Goal: Task Accomplishment & Management: Manage account settings

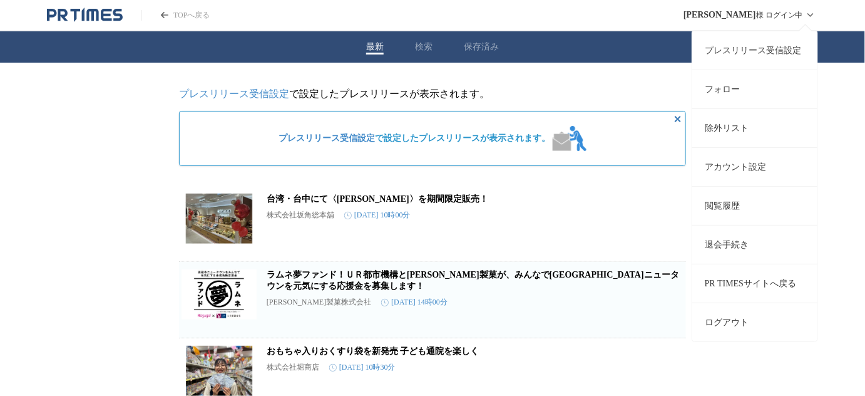
click at [743, 160] on link "アカウント設定" at bounding box center [755, 166] width 125 height 39
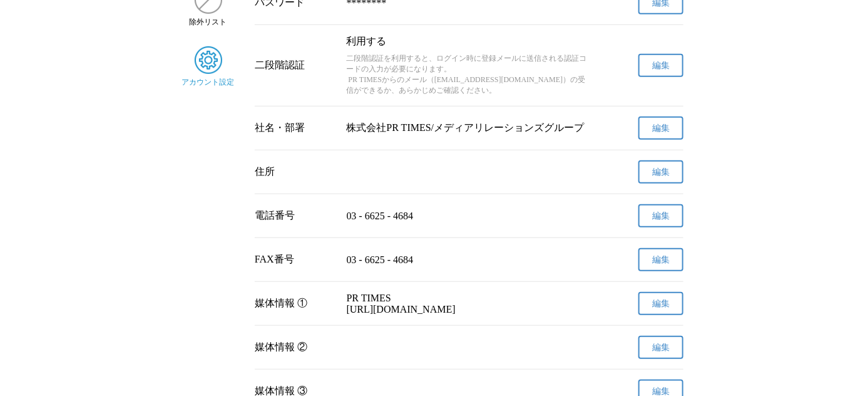
scroll to position [113, 0]
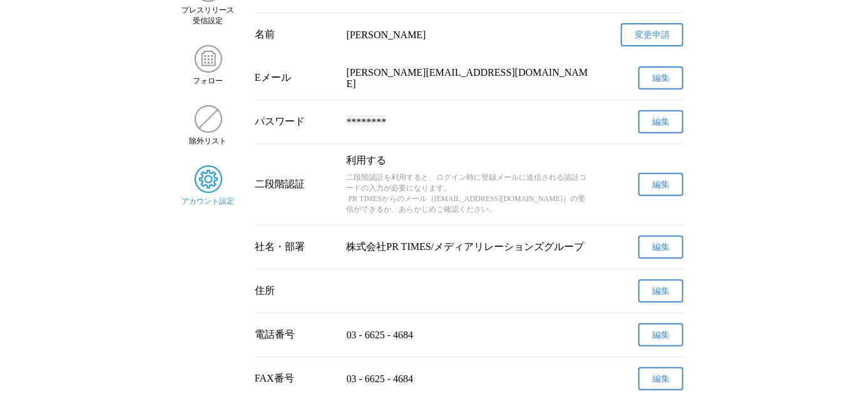
click at [656, 190] on span "編集" at bounding box center [661, 184] width 18 height 11
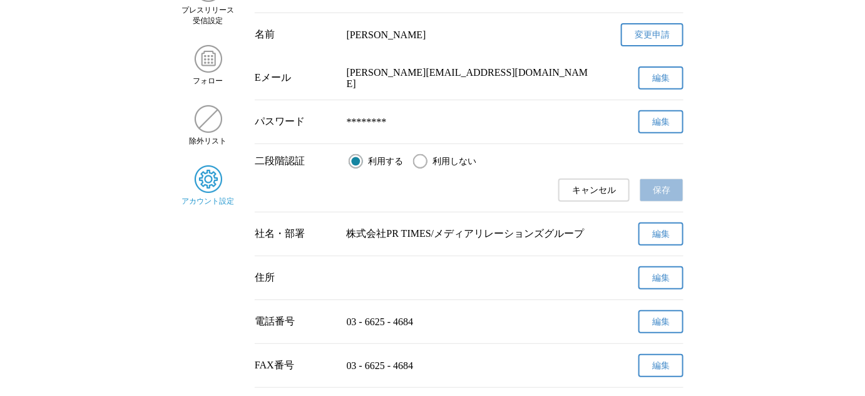
click at [411, 153] on div "二段階認証 利用する 利用しない キャンセル 保存" at bounding box center [469, 178] width 429 height 68
click at [427, 166] on input "利用しない" at bounding box center [420, 161] width 14 height 14
radio input "true"
click at [666, 192] on span "保存" at bounding box center [662, 190] width 18 height 11
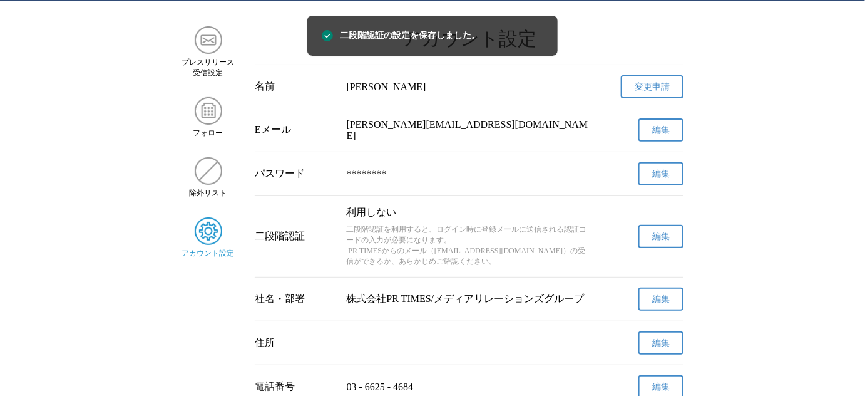
scroll to position [0, 0]
